Goal: Information Seeking & Learning: Learn about a topic

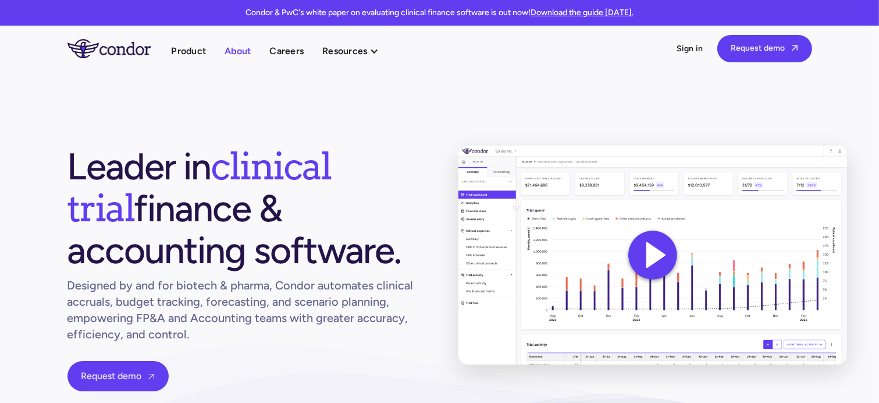
click at [239, 53] on link "About" at bounding box center [238, 51] width 26 height 16
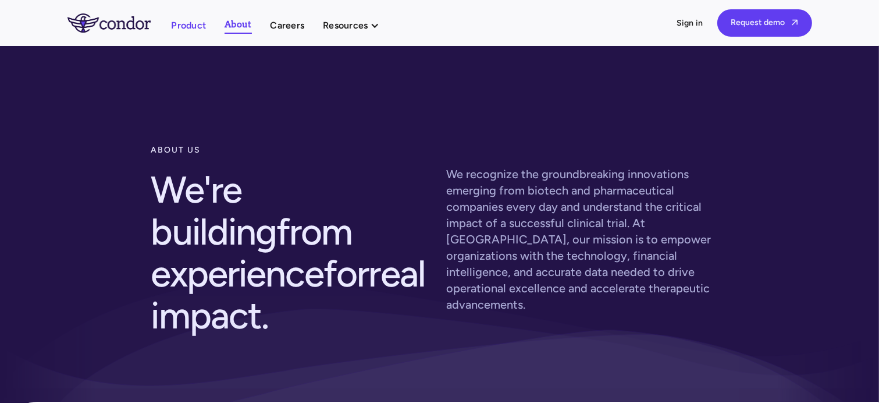
click at [202, 23] on link "Product" at bounding box center [189, 25] width 35 height 16
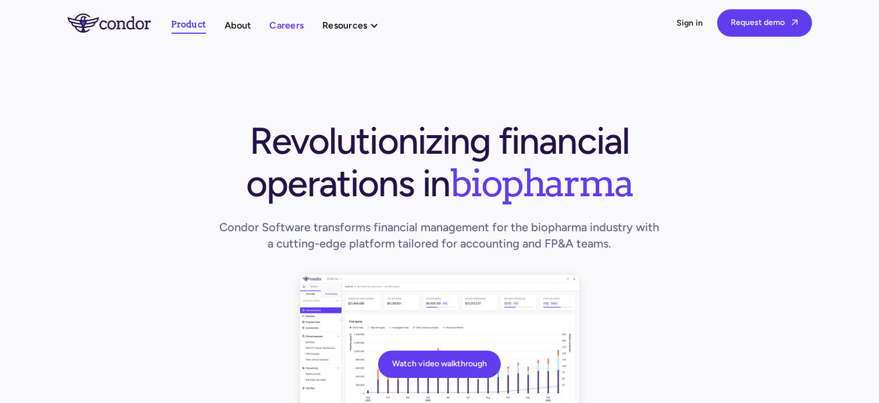
click at [294, 26] on link "Careers" at bounding box center [287, 25] width 34 height 16
